Goal: Entertainment & Leisure: Consume media (video, audio)

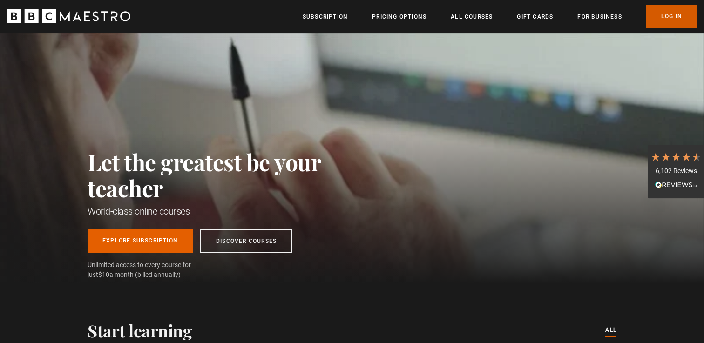
click at [670, 22] on link "Log In" at bounding box center [671, 16] width 51 height 23
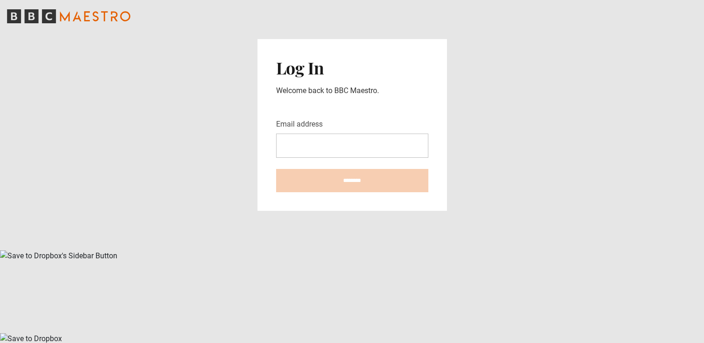
click at [412, 250] on com-1password-button at bounding box center [352, 250] width 704 height 0
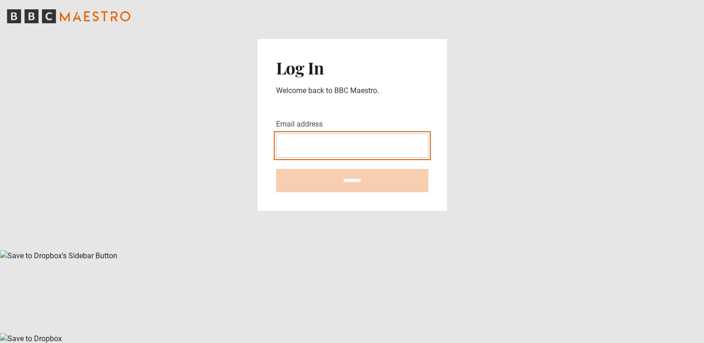
click at [417, 250] on com-1password-button at bounding box center [352, 250] width 704 height 0
click at [338, 158] on input "Email address" at bounding box center [352, 146] width 152 height 24
paste input "**********"
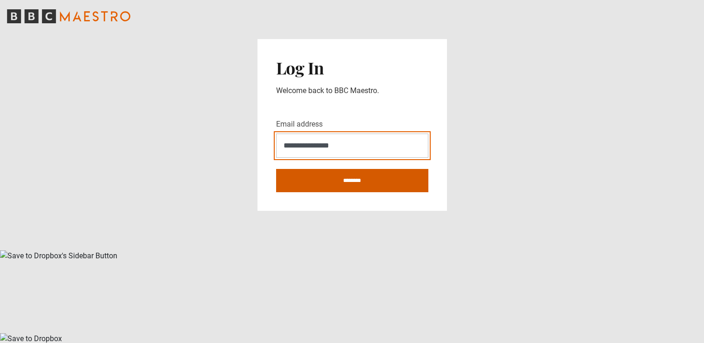
type input "**********"
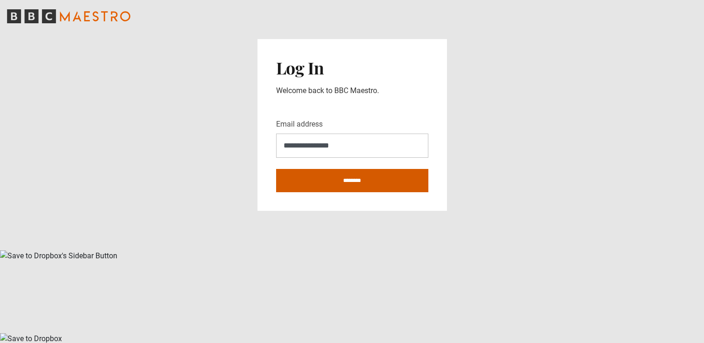
click at [413, 192] on input "********" at bounding box center [352, 180] width 152 height 23
type input "**********"
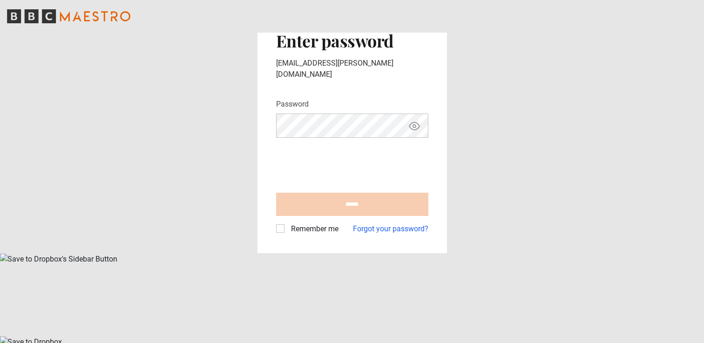
click at [397, 253] on com-1password-button at bounding box center [352, 253] width 704 height 0
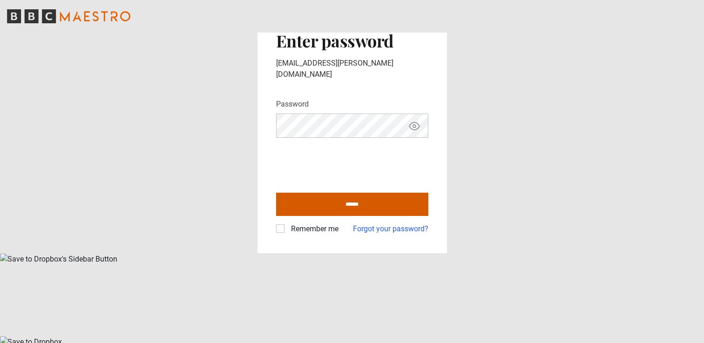
click at [358, 216] on input "******" at bounding box center [352, 204] width 152 height 23
type input "**********"
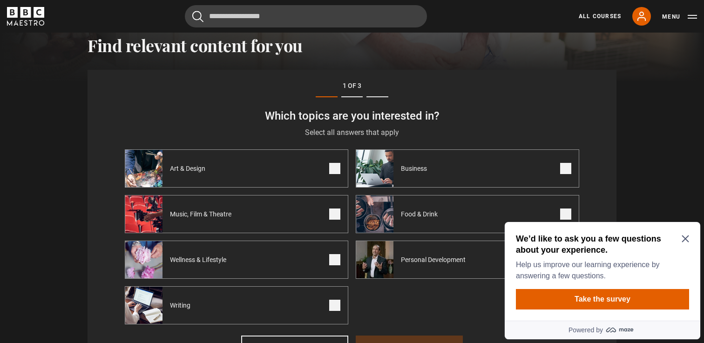
click at [682, 237] on icon "Close Maze Prompt" at bounding box center [685, 238] width 7 height 7
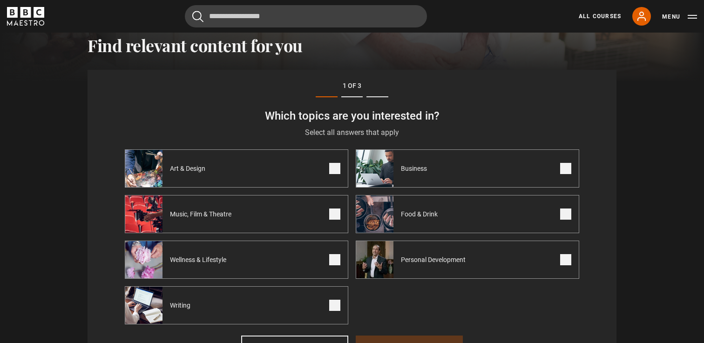
click at [332, 258] on span at bounding box center [334, 259] width 11 height 11
click at [511, 260] on label "Personal Development" at bounding box center [467, 260] width 223 height 38
click at [509, 169] on label "Business" at bounding box center [467, 168] width 223 height 38
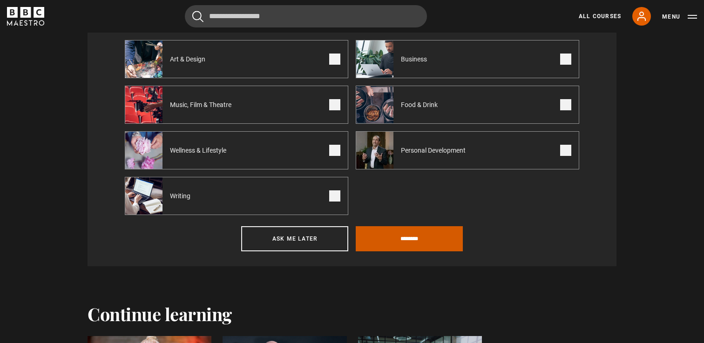
click at [433, 241] on input "********" at bounding box center [409, 238] width 107 height 25
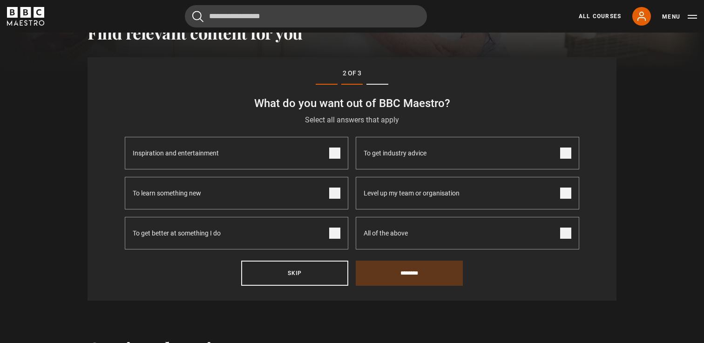
scroll to position [323, 0]
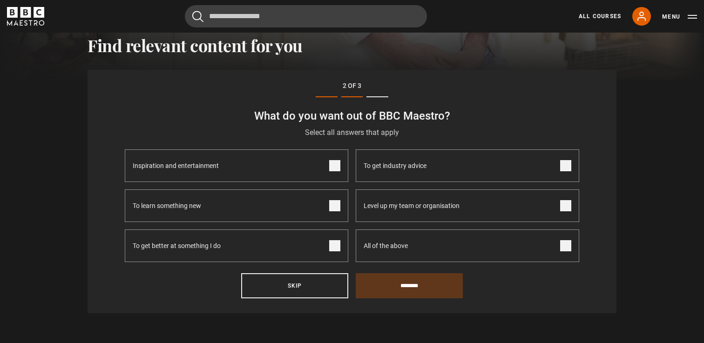
click at [433, 241] on label "All of the above" at bounding box center [467, 246] width 223 height 33
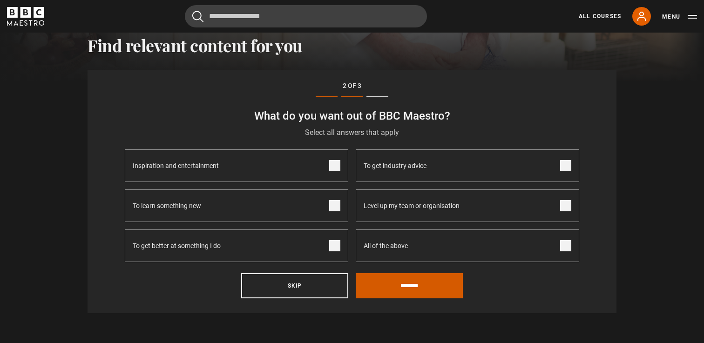
click at [415, 285] on input "********" at bounding box center [409, 285] width 107 height 25
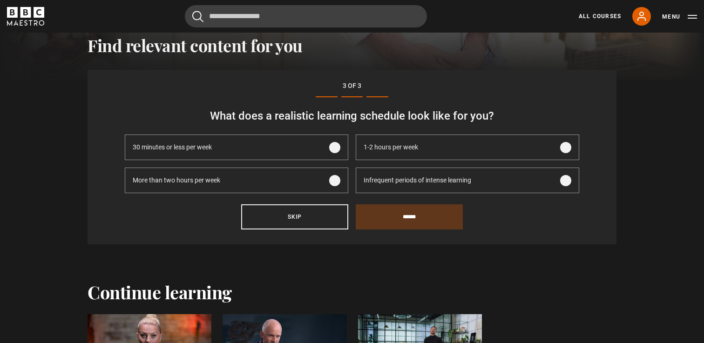
click at [509, 155] on label "1-2 hours per week" at bounding box center [467, 148] width 223 height 26
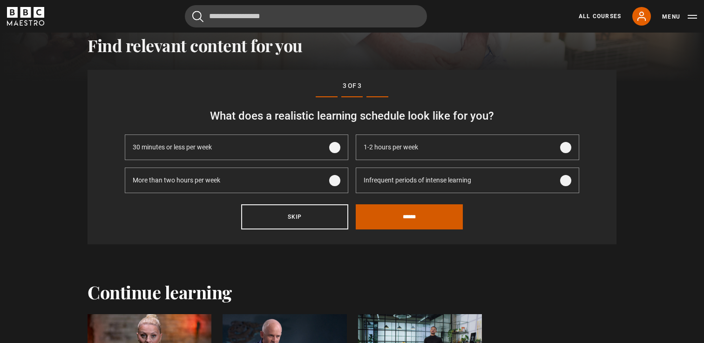
click at [417, 216] on input "******" at bounding box center [409, 216] width 107 height 25
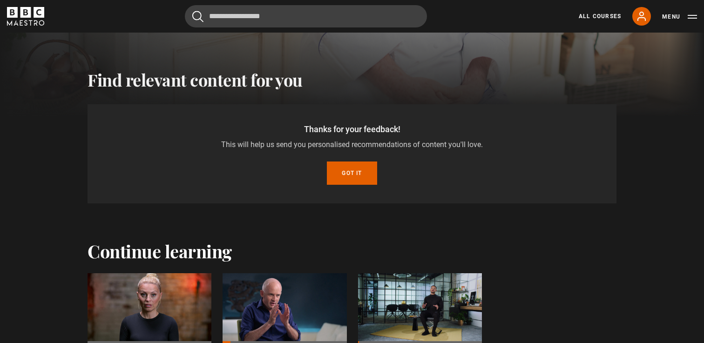
scroll to position [289, 0]
click at [362, 180] on button "Got it" at bounding box center [352, 173] width 50 height 23
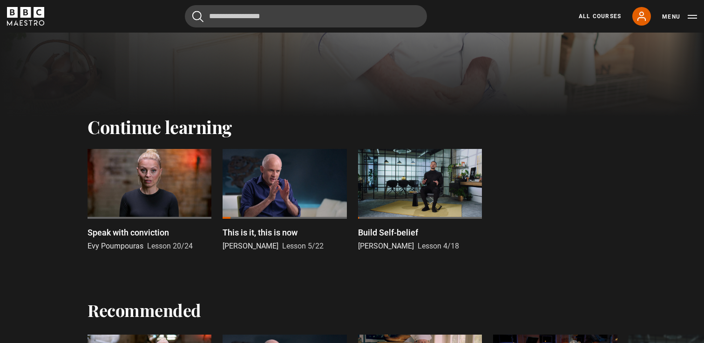
click at [115, 183] on div at bounding box center [150, 184] width 124 height 70
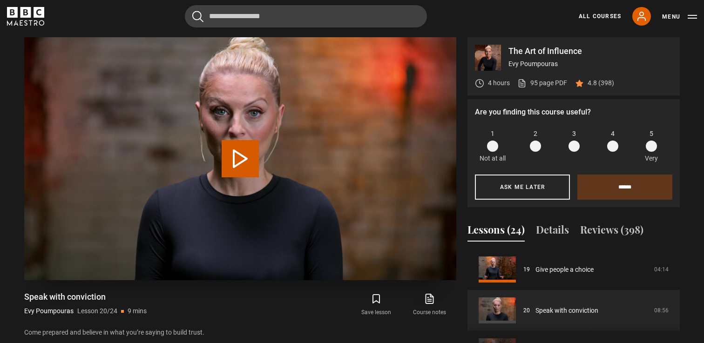
click at [254, 157] on button "Play Lesson Speak with conviction" at bounding box center [240, 158] width 37 height 37
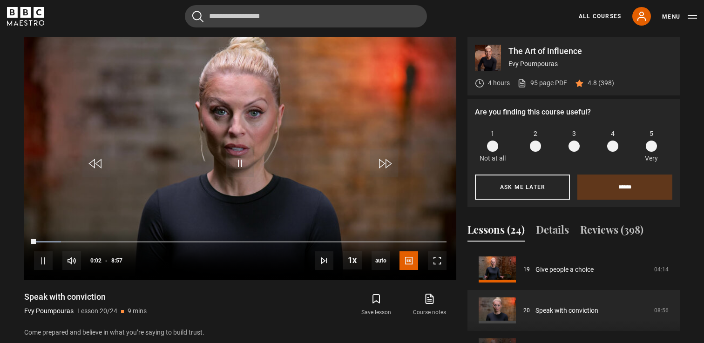
click at [651, 149] on span at bounding box center [651, 146] width 11 height 11
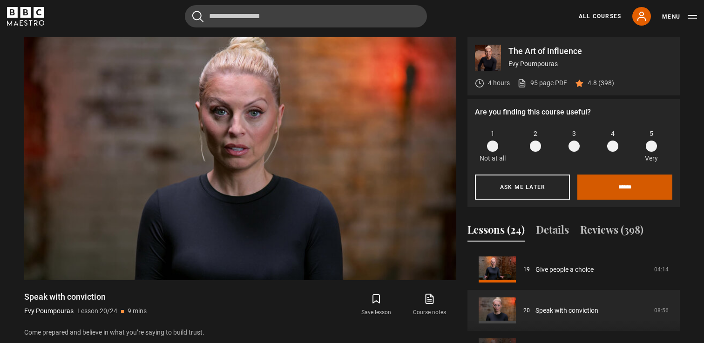
click at [622, 184] on input "******" at bounding box center [624, 187] width 95 height 25
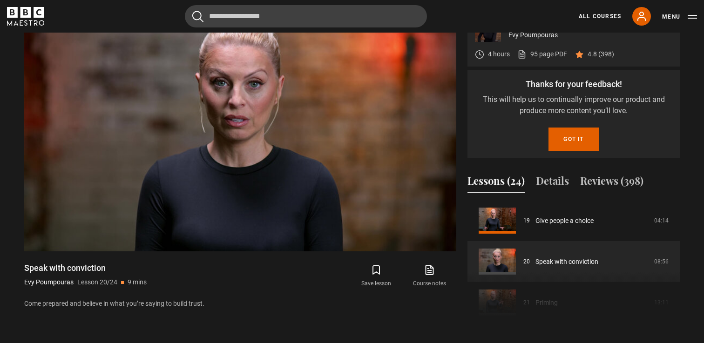
scroll to position [415, 0]
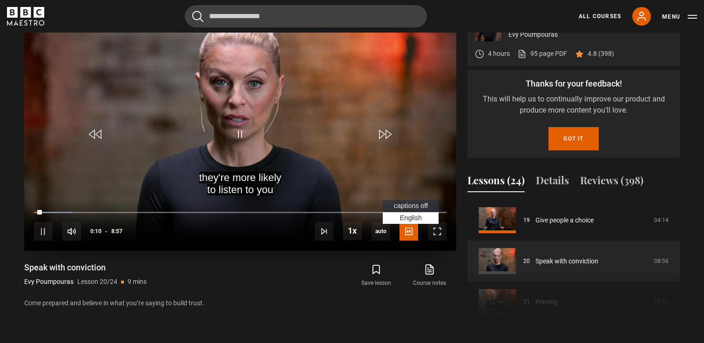
click at [407, 228] on span "Video Player" at bounding box center [408, 231] width 19 height 19
click at [404, 203] on span "captions off" at bounding box center [411, 205] width 34 height 7
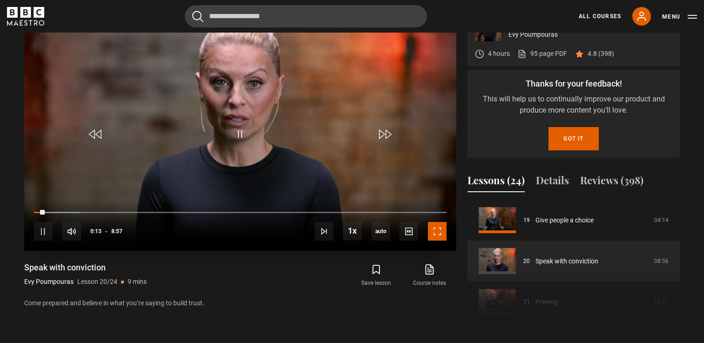
click at [433, 233] on span "Video Player" at bounding box center [437, 231] width 19 height 19
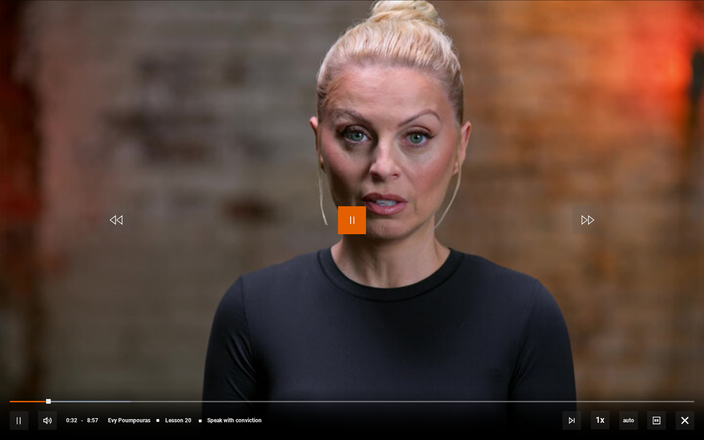
click at [350, 225] on span "Video Player" at bounding box center [352, 220] width 28 height 28
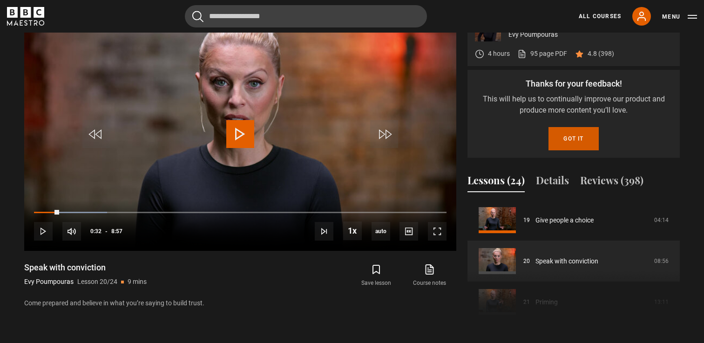
click at [568, 139] on button "Got it" at bounding box center [573, 138] width 50 height 23
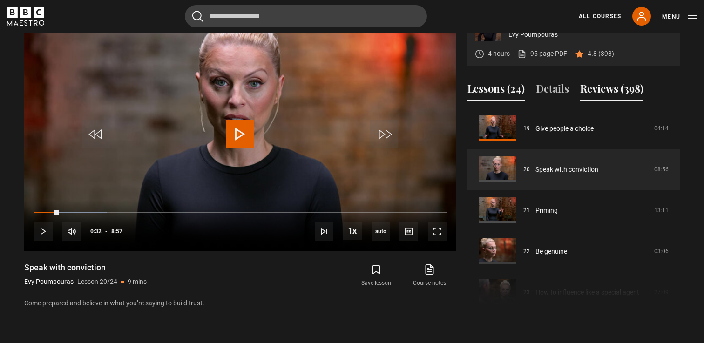
click at [589, 90] on button "Reviews (398)" at bounding box center [611, 91] width 63 height 20
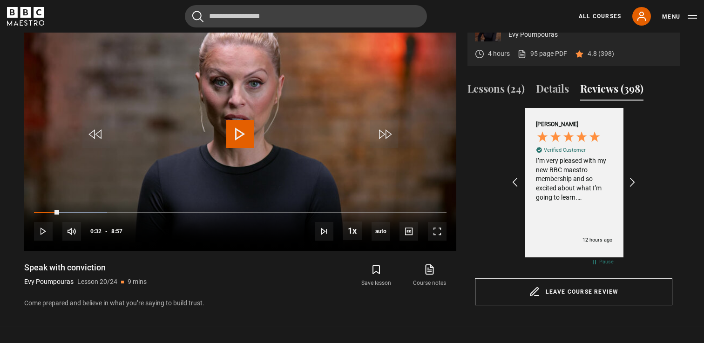
scroll to position [0, 108]
click at [499, 90] on button "Lessons (24)" at bounding box center [495, 91] width 57 height 20
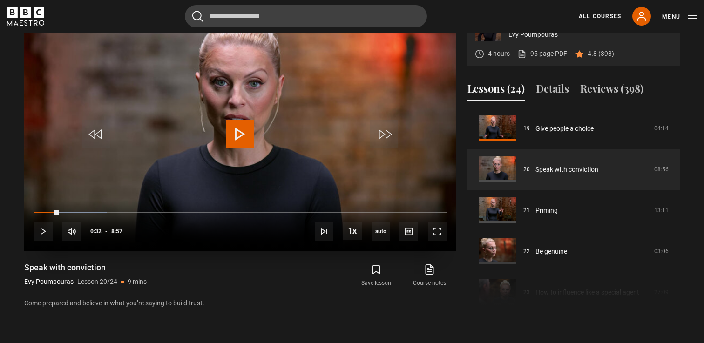
click at [245, 129] on span "Video Player" at bounding box center [240, 134] width 28 height 28
click at [437, 233] on span "Video Player" at bounding box center [437, 231] width 19 height 19
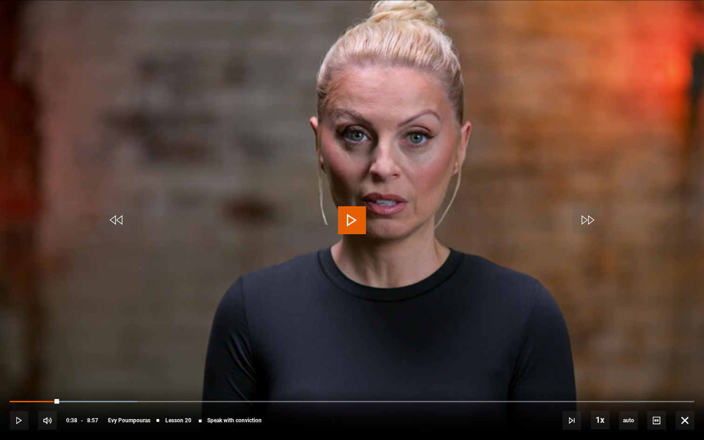
click at [361, 232] on span "Video Player" at bounding box center [352, 220] width 28 height 28
click at [351, 213] on span "Video Player" at bounding box center [352, 220] width 28 height 28
click at [351, 214] on span "Video Player" at bounding box center [352, 220] width 28 height 28
click at [351, 222] on span "Video Player" at bounding box center [352, 220] width 28 height 28
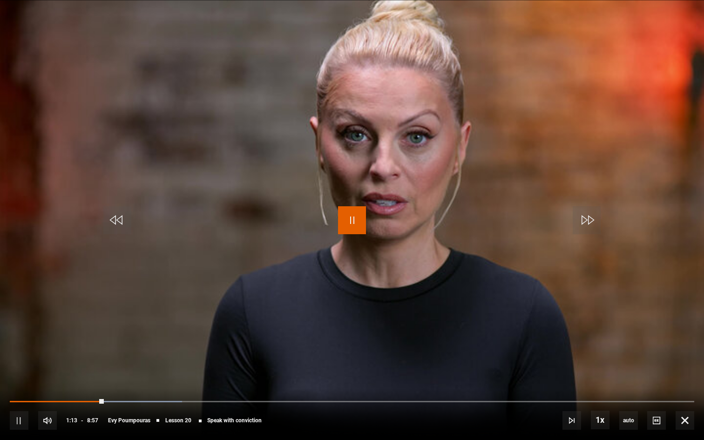
click at [355, 218] on span "Video Player" at bounding box center [352, 220] width 28 height 28
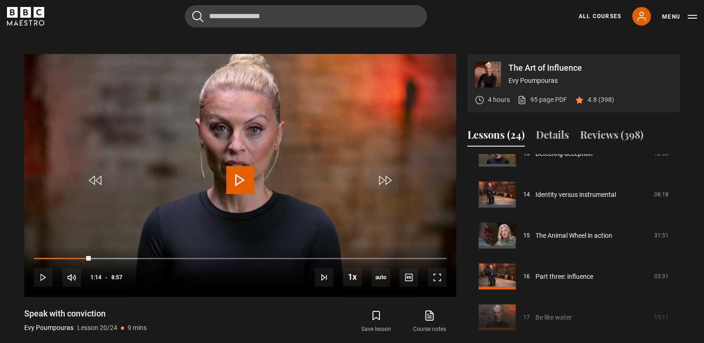
scroll to position [567, 0]
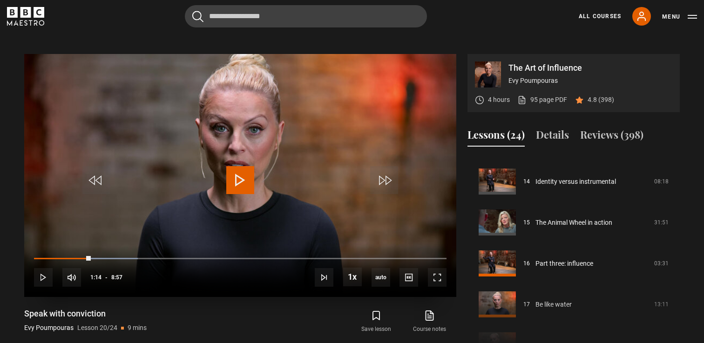
click at [238, 183] on span "Video Player" at bounding box center [240, 180] width 28 height 28
click at [441, 279] on span "Video Player" at bounding box center [437, 277] width 19 height 19
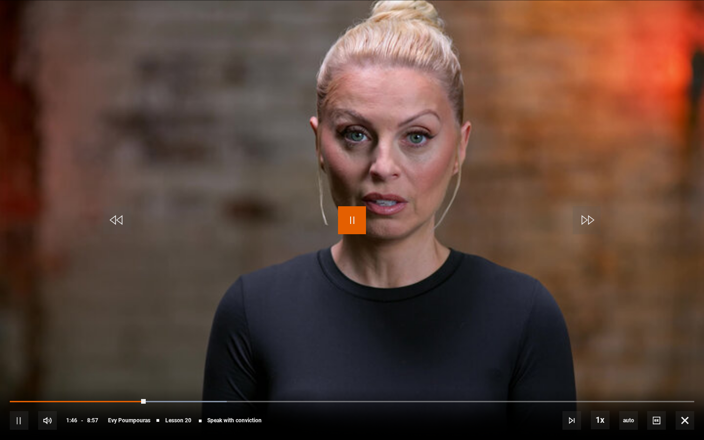
click at [357, 220] on span "Video Player" at bounding box center [352, 220] width 28 height 28
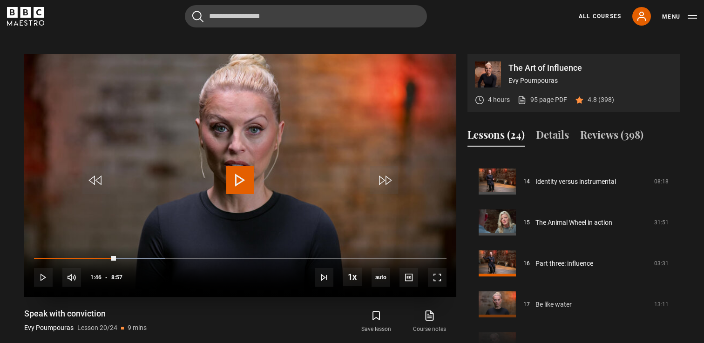
click at [255, 133] on video "Video Player" at bounding box center [240, 175] width 432 height 243
click at [438, 280] on span "Video Player" at bounding box center [437, 277] width 19 height 19
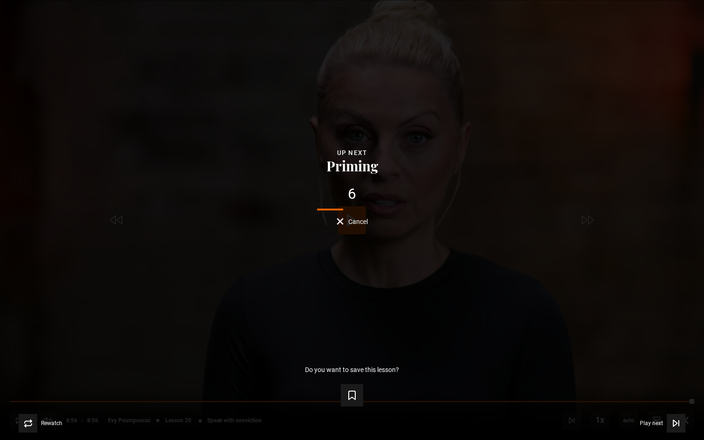
click at [352, 231] on div "Lesson Completed Up next Priming 6 Cancel Do you want to save this lesson? Save…" at bounding box center [352, 220] width 704 height 440
click at [347, 220] on button "Cancel" at bounding box center [352, 221] width 31 height 7
